Goal: Information Seeking & Learning: Learn about a topic

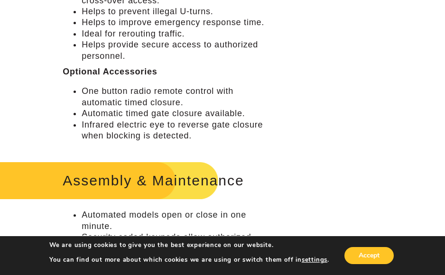
scroll to position [475, 0]
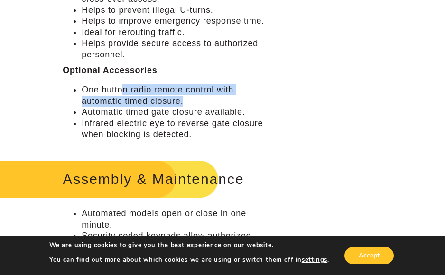
drag, startPoint x: 121, startPoint y: 95, endPoint x: 206, endPoint y: 102, distance: 85.2
click at [206, 102] on li "One button radio remote control with automatic timed closure." at bounding box center [176, 95] width 189 height 22
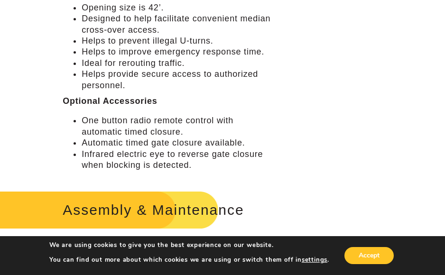
scroll to position [427, 0]
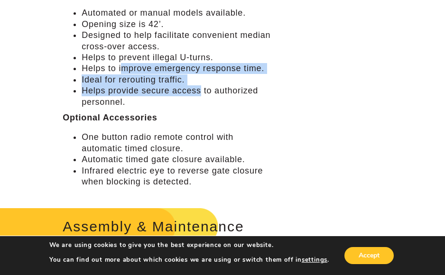
drag, startPoint x: 122, startPoint y: 68, endPoint x: 201, endPoint y: 91, distance: 82.6
click at [201, 91] on ul "Automated or manual models available. Opening size is 42’. Designed to help fac…" at bounding box center [167, 58] width 208 height 100
click at [201, 91] on li "Helps provide secure access to authorized personnel." at bounding box center [176, 96] width 189 height 22
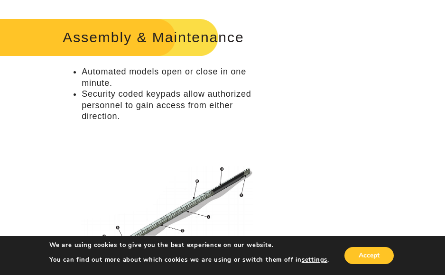
scroll to position [617, 0]
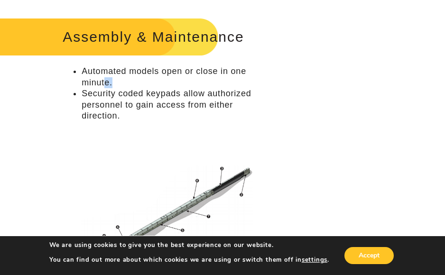
click at [104, 78] on li "Automated models open or close in one minute." at bounding box center [176, 77] width 189 height 22
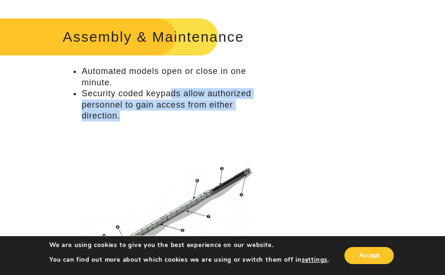
drag, startPoint x: 143, startPoint y: 102, endPoint x: 227, endPoint y: 117, distance: 85.7
click at [227, 117] on li "Security coded keypads allow authorized personnel to gain access from either di…" at bounding box center [176, 104] width 189 height 33
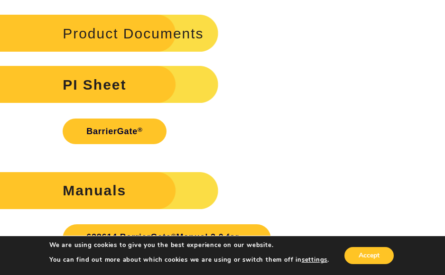
scroll to position [1597, 0]
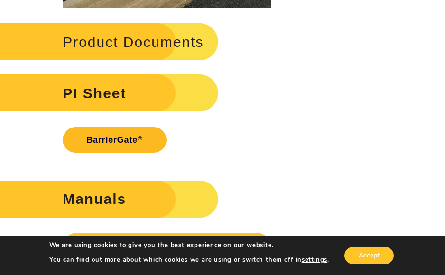
click at [117, 134] on link "BarrierGate ®" at bounding box center [115, 140] width 104 height 26
